Goal: Information Seeking & Learning: Ask a question

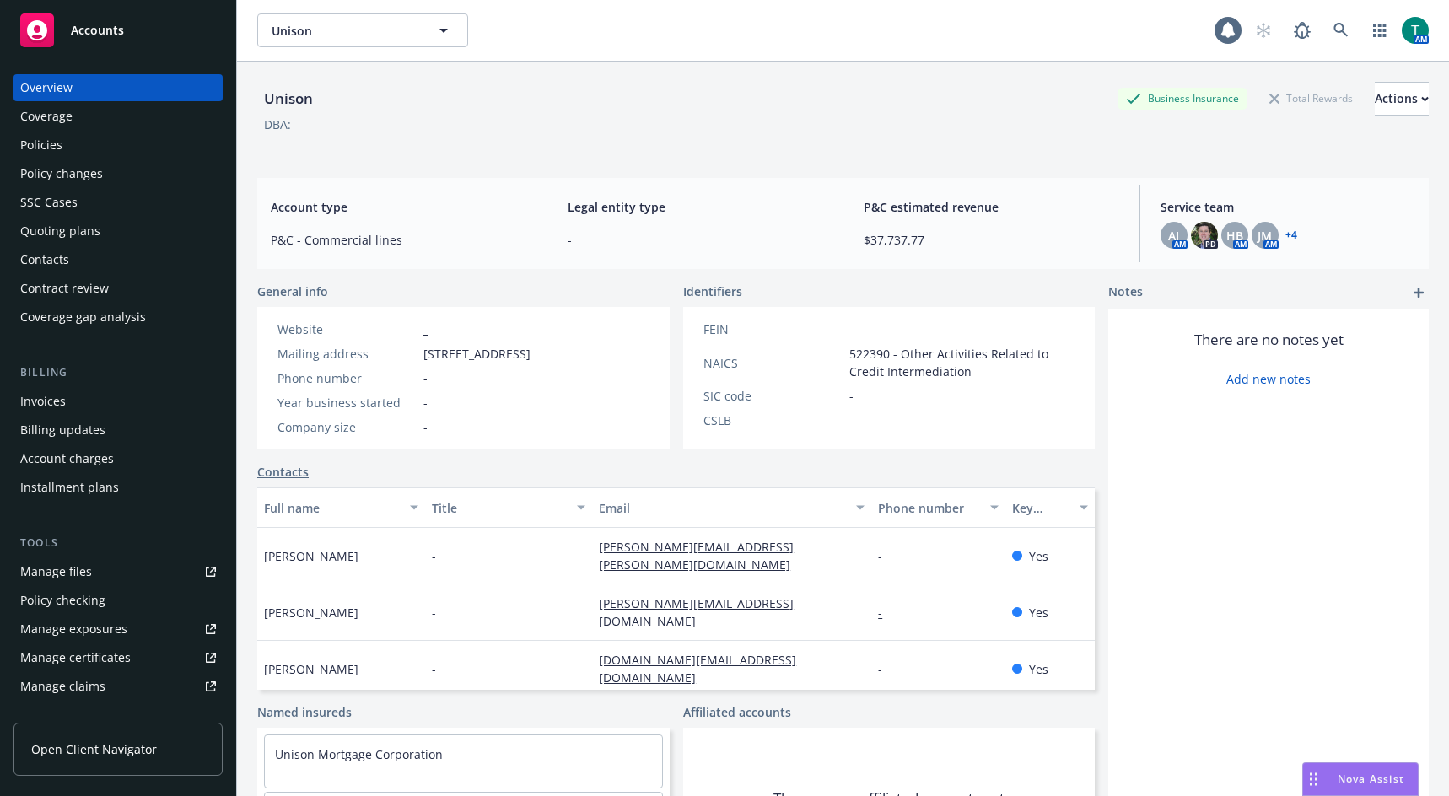
click at [1375, 770] on div "Nova Assist" at bounding box center [1360, 779] width 115 height 32
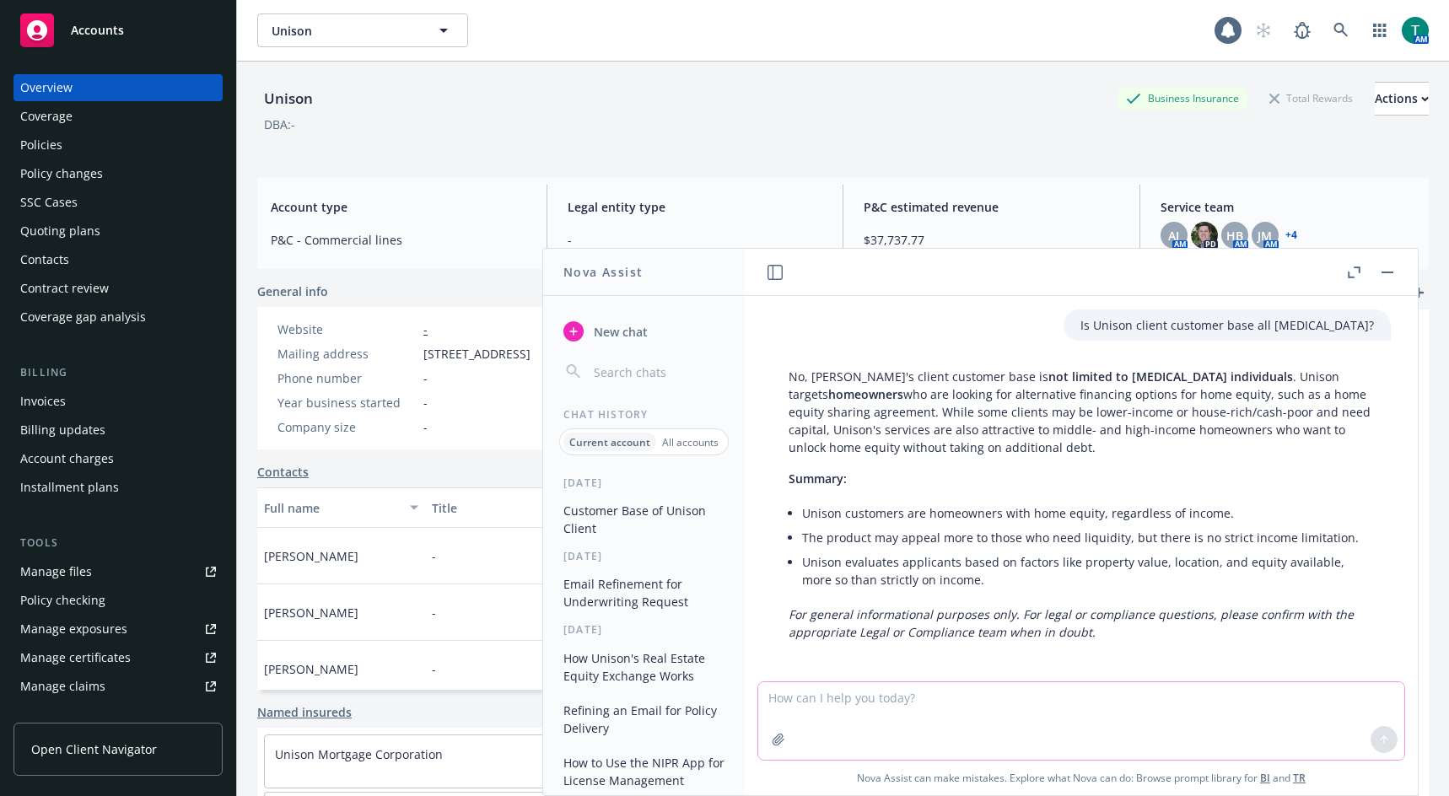
click at [894, 714] on textarea at bounding box center [1081, 721] width 646 height 78
type textarea "what are REIT investors"
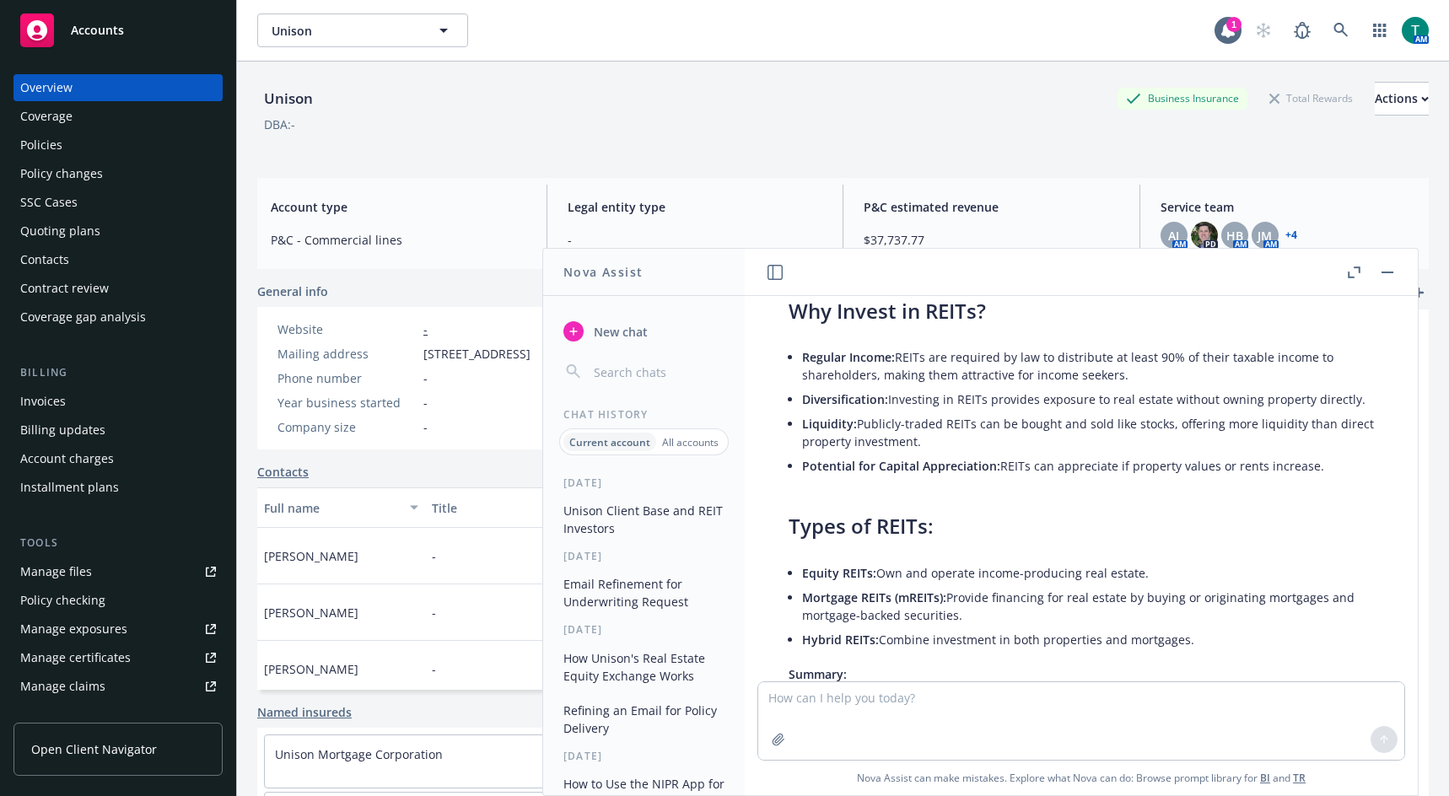
scroll to position [827, 0]
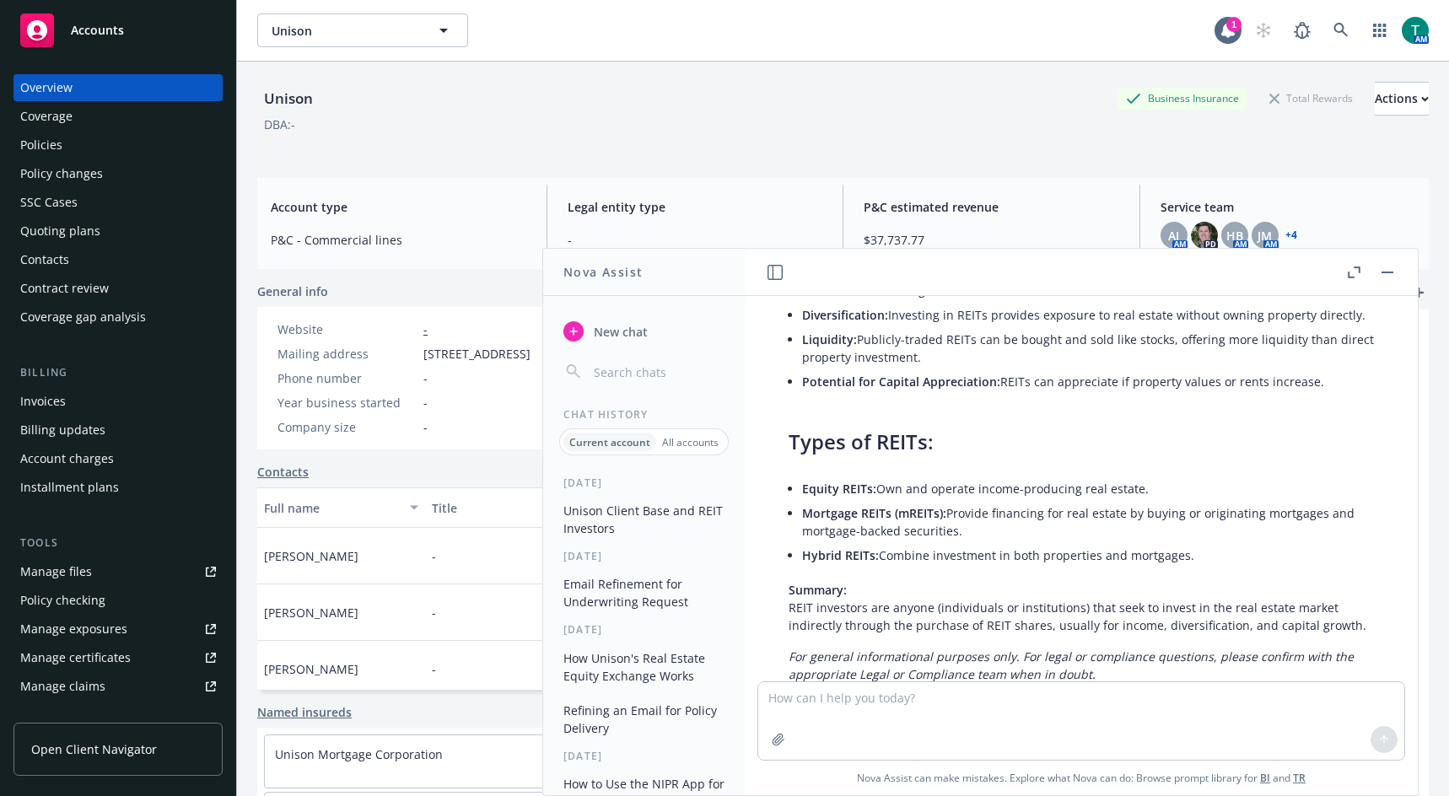
click at [102, 575] on link "Manage files" at bounding box center [117, 571] width 209 height 27
